Goal: Navigation & Orientation: Find specific page/section

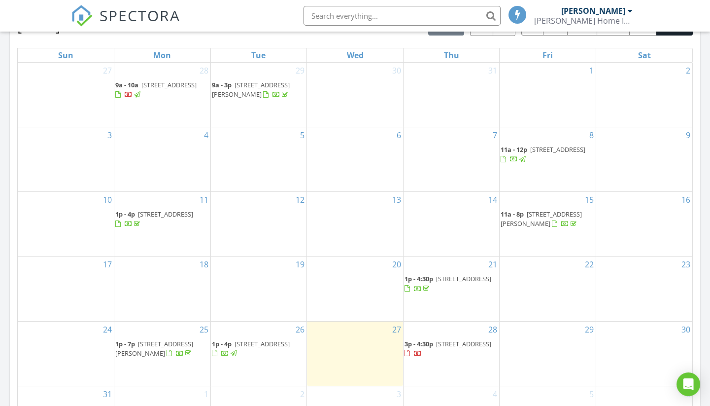
scroll to position [492, 0]
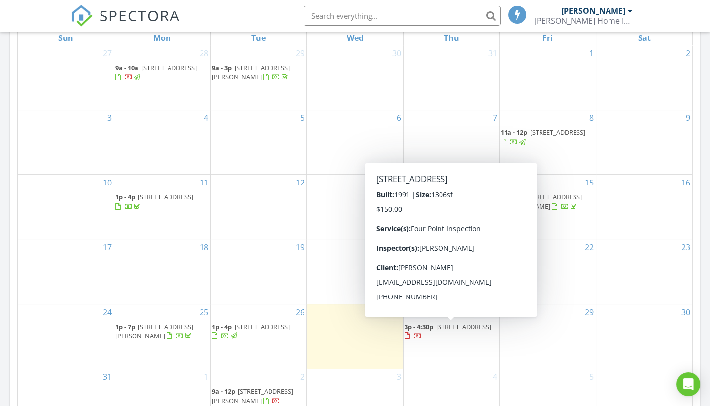
click at [437, 322] on span "22509 Aster Ave, Port Charlotte 33980" at bounding box center [463, 326] width 55 height 9
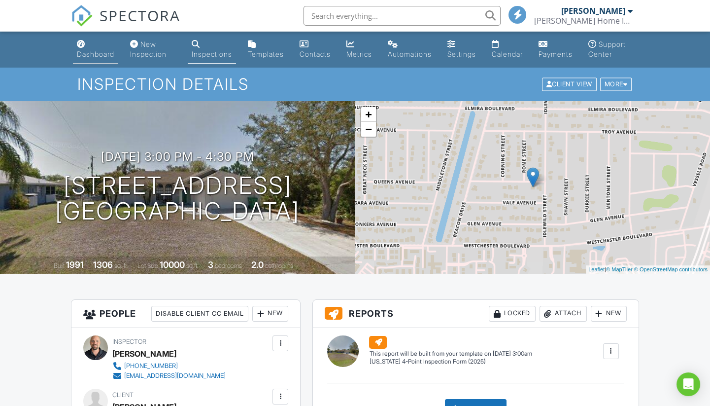
click at [87, 53] on div "Dashboard" at bounding box center [95, 54] width 37 height 8
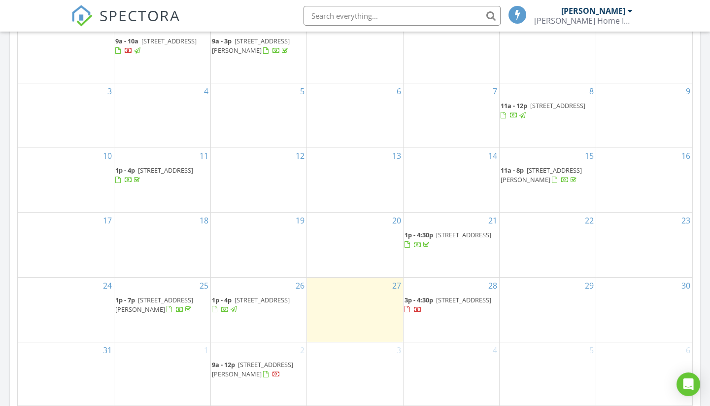
scroll to position [537, 0]
